Goal: Task Accomplishment & Management: Manage account settings

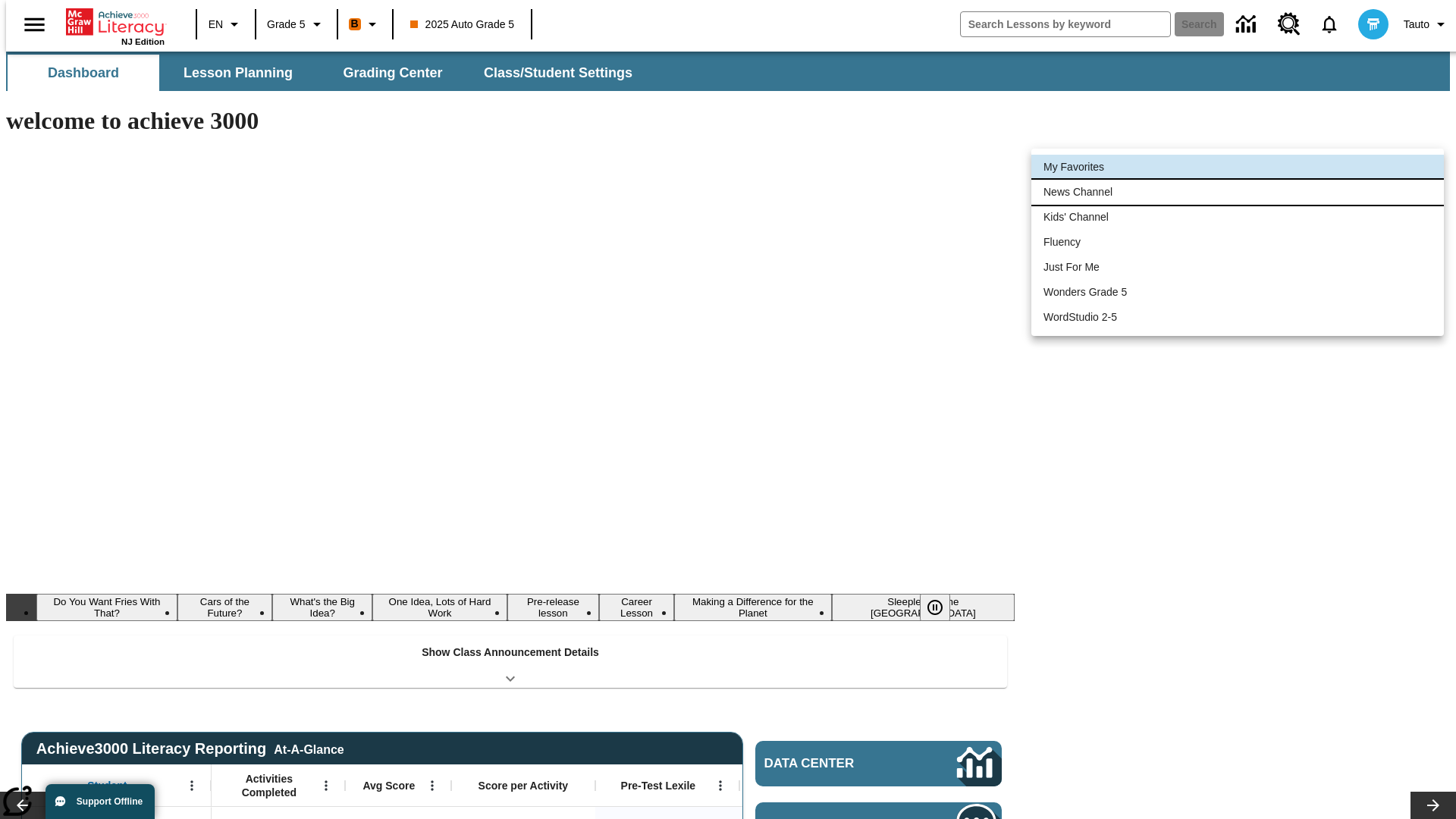
click at [1237, 192] on li "News Channel" at bounding box center [1237, 192] width 413 height 25
type input "120"
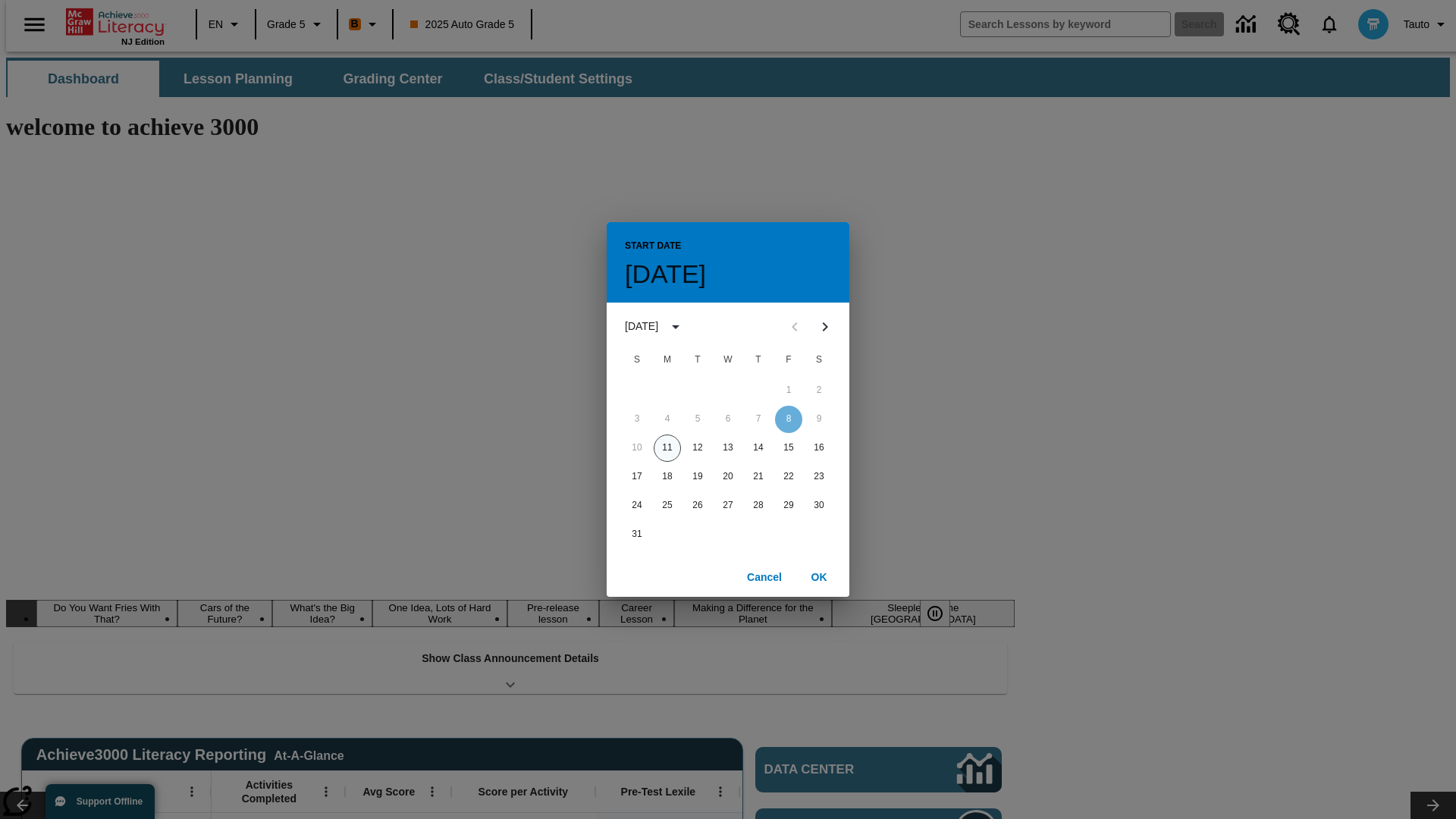
click at [667, 447] on button "11" at bounding box center [666, 447] width 27 height 27
click at [819, 576] on button "OK" at bounding box center [818, 577] width 49 height 28
